Goal: Check status: Check status

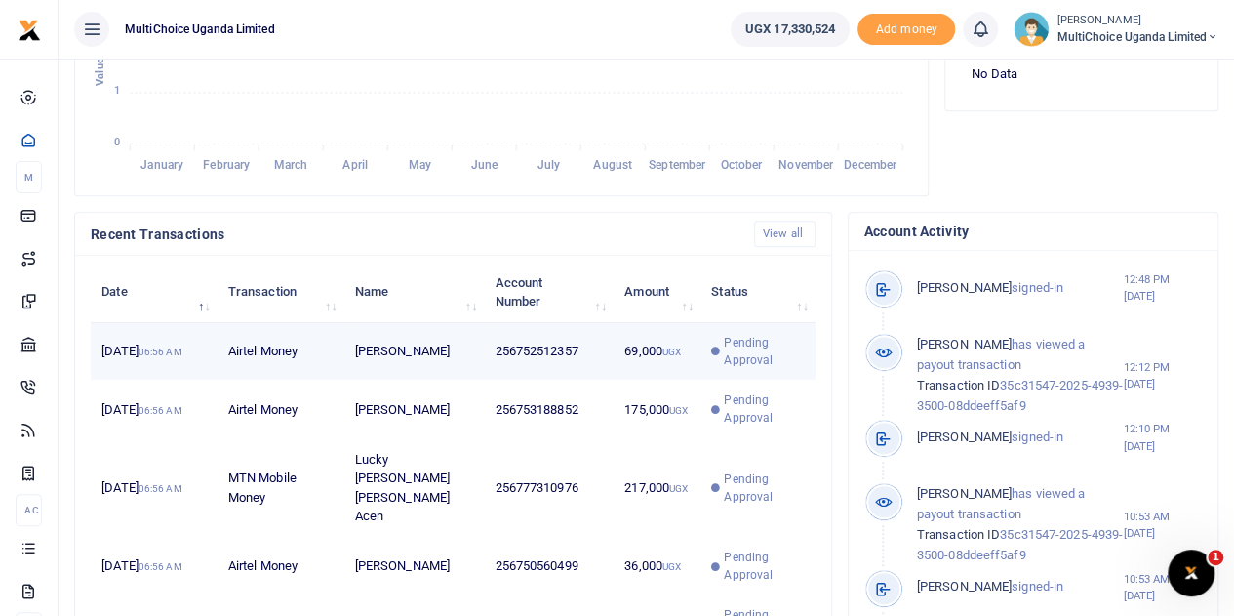
click at [736, 369] on span "Pending Approval" at bounding box center [764, 351] width 80 height 35
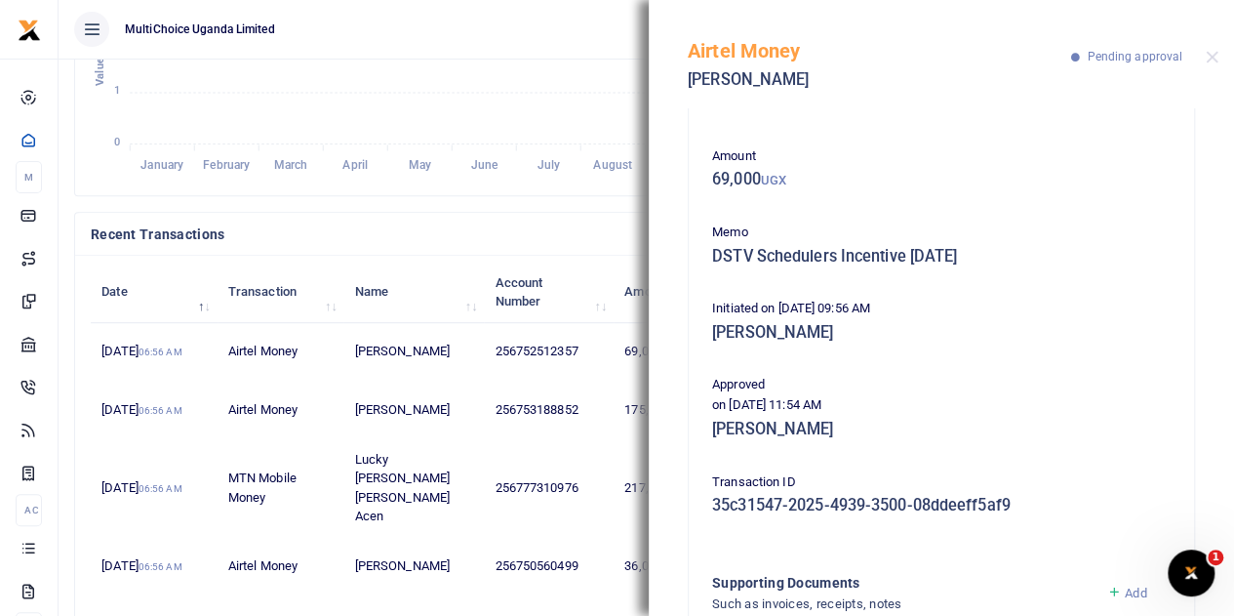
scroll to position [98, 0]
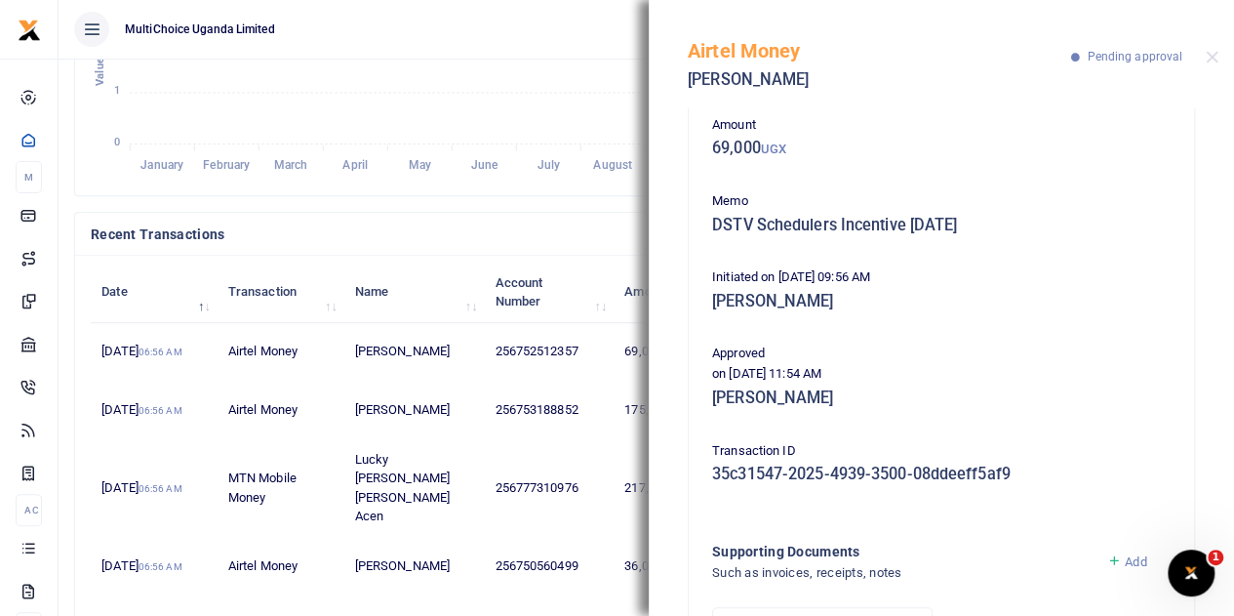
click at [1218, 50] on div "Airtel Money [PERSON_NAME] Pending approval" at bounding box center [941, 54] width 585 height 108
click at [1216, 60] on button "Close" at bounding box center [1212, 57] width 13 height 13
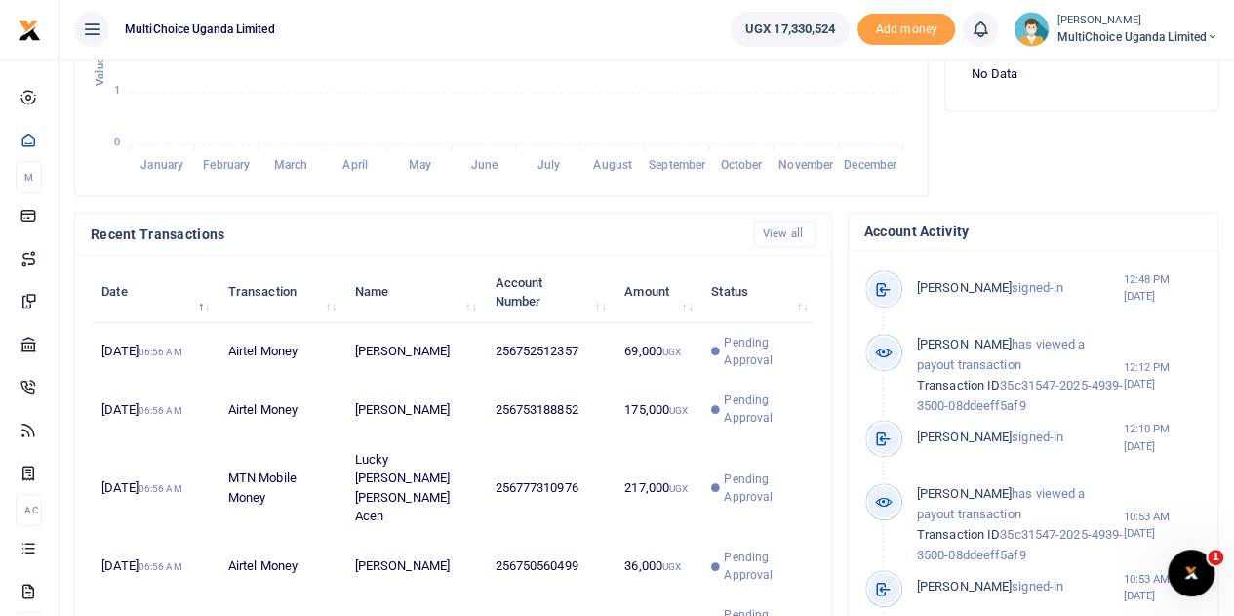
click at [1184, 29] on span "MultiChoice Uganda Limited" at bounding box center [1138, 37] width 162 height 18
click at [1171, 73] on link "Switch accounts" at bounding box center [1143, 71] width 154 height 27
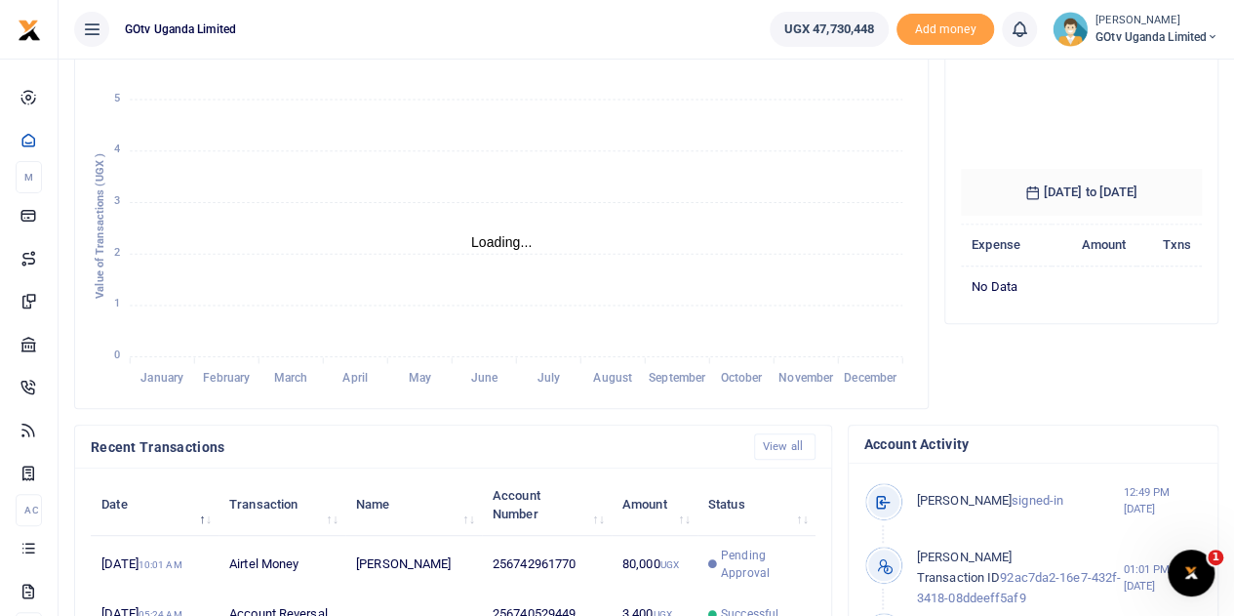
scroll to position [390, 0]
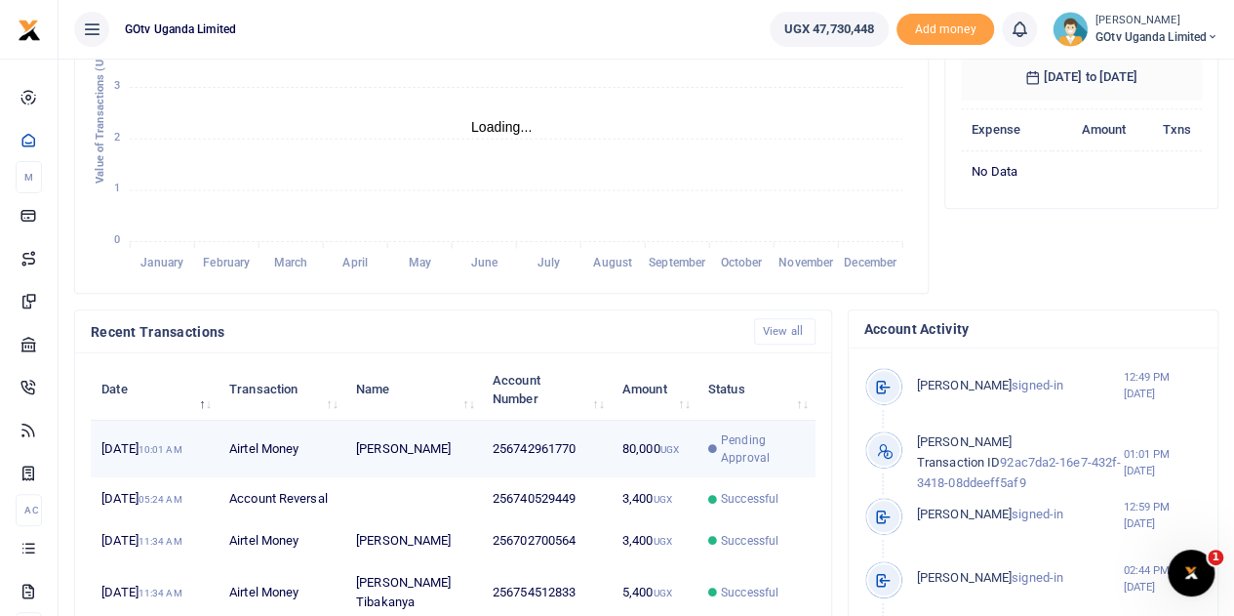
click at [757, 463] on span "Pending Approval" at bounding box center [763, 448] width 84 height 35
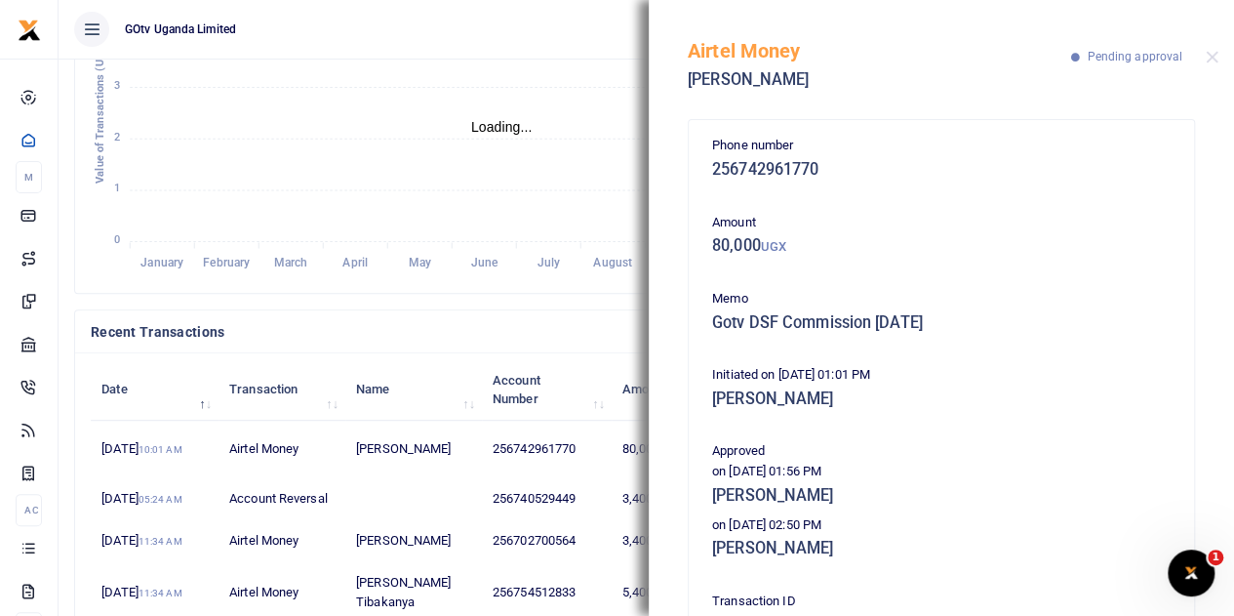
scroll to position [98, 0]
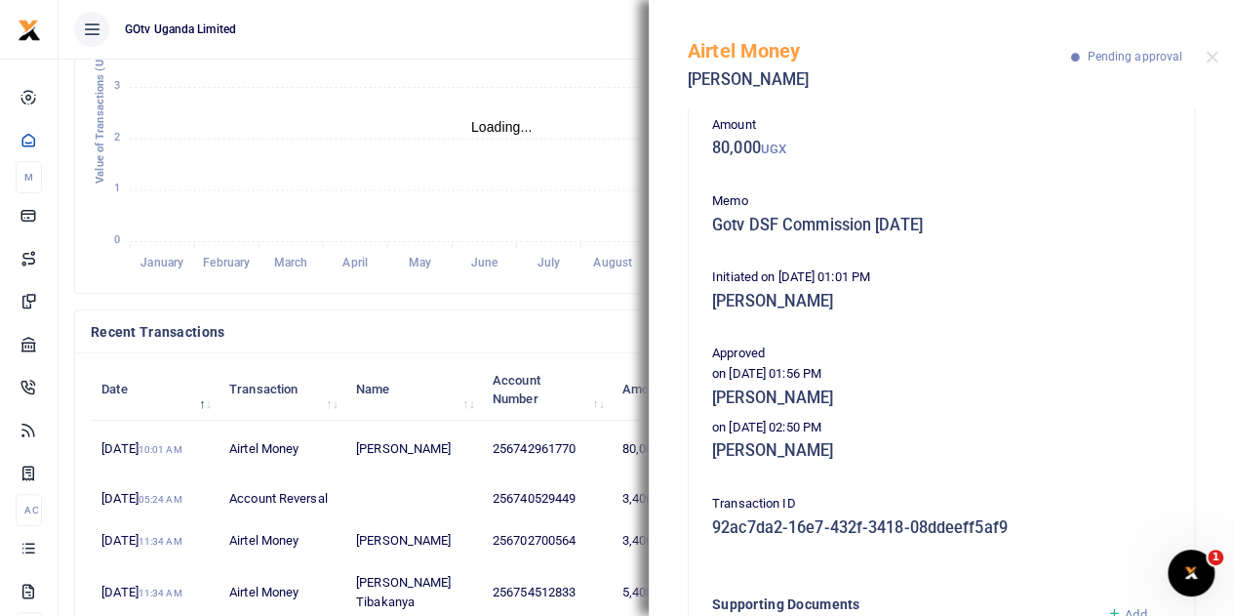
click at [1209, 50] on div "Airtel Money Jude Ssempala Pending approval" at bounding box center [941, 54] width 585 height 108
click at [1210, 60] on button "Close" at bounding box center [1212, 57] width 13 height 13
